Goal: Find specific page/section: Find specific page/section

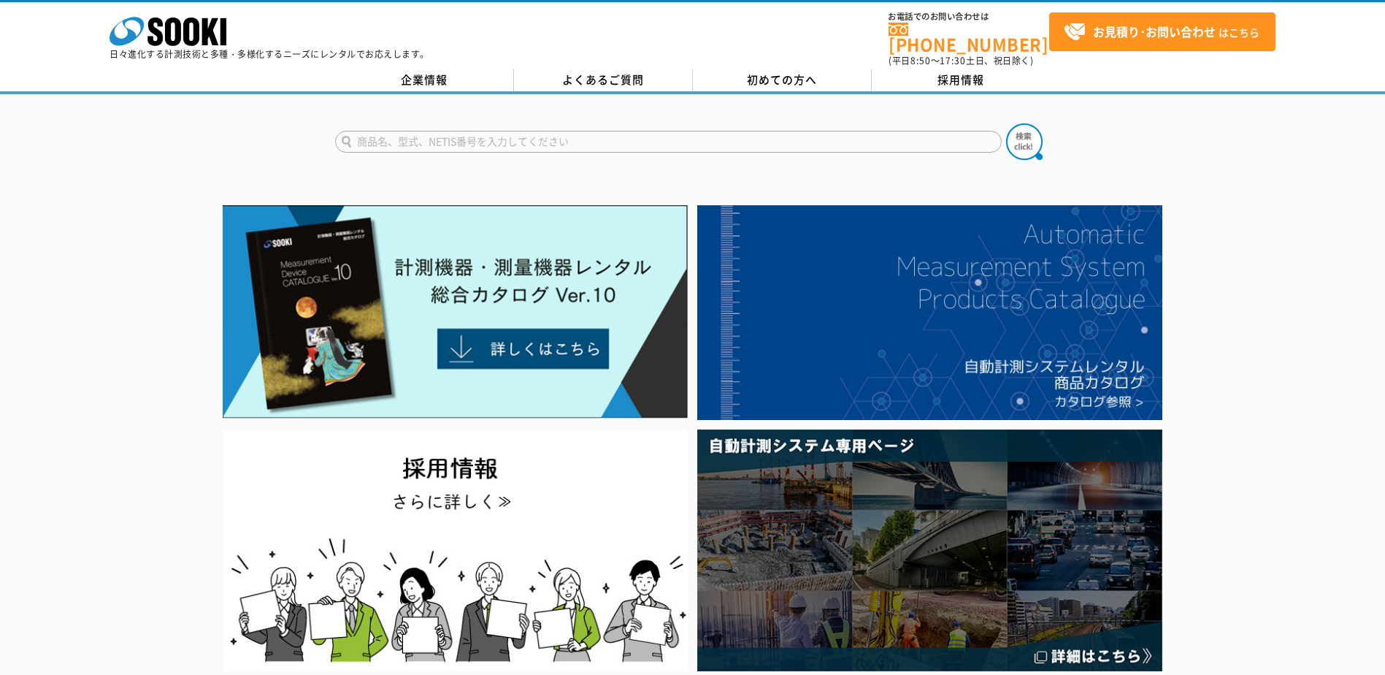
click at [414, 131] on input "text" at bounding box center [668, 142] width 667 height 22
type input "鉄感知"
click at [1006, 123] on button at bounding box center [1024, 141] width 37 height 37
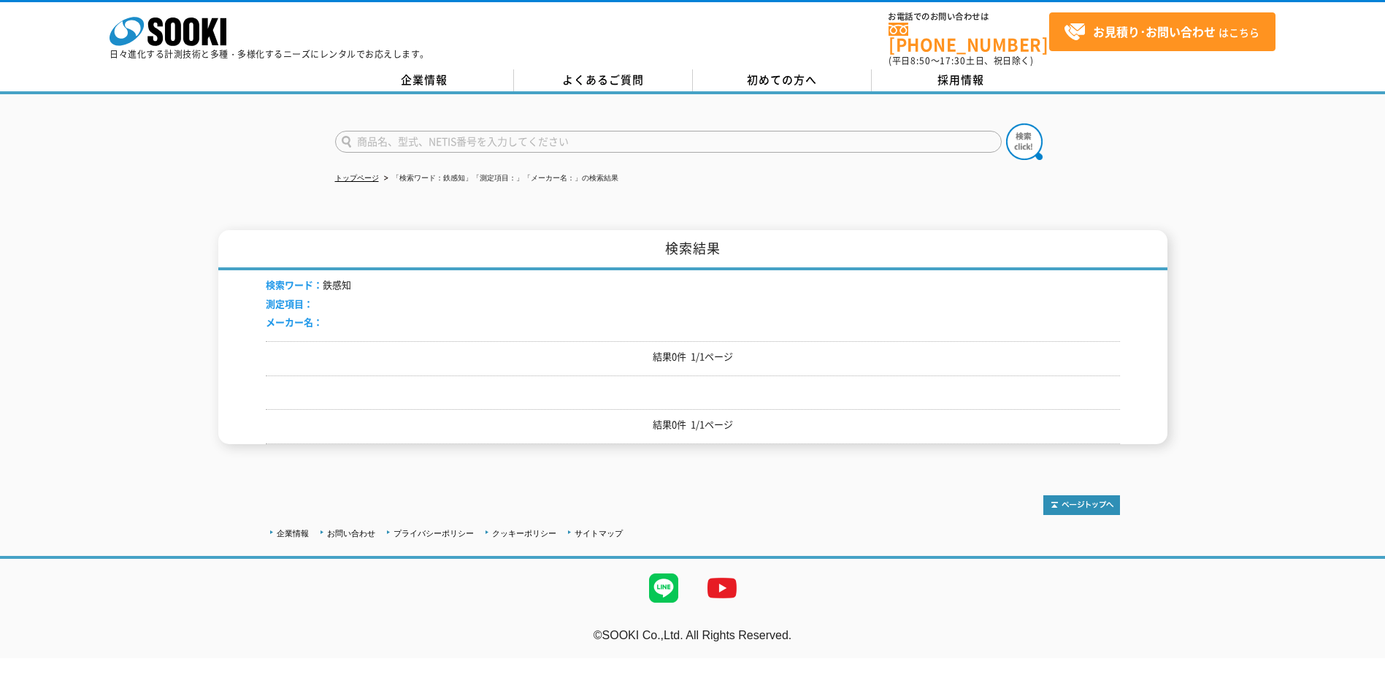
click at [450, 136] on input "text" at bounding box center [668, 142] width 667 height 22
